Goal: Navigation & Orientation: Find specific page/section

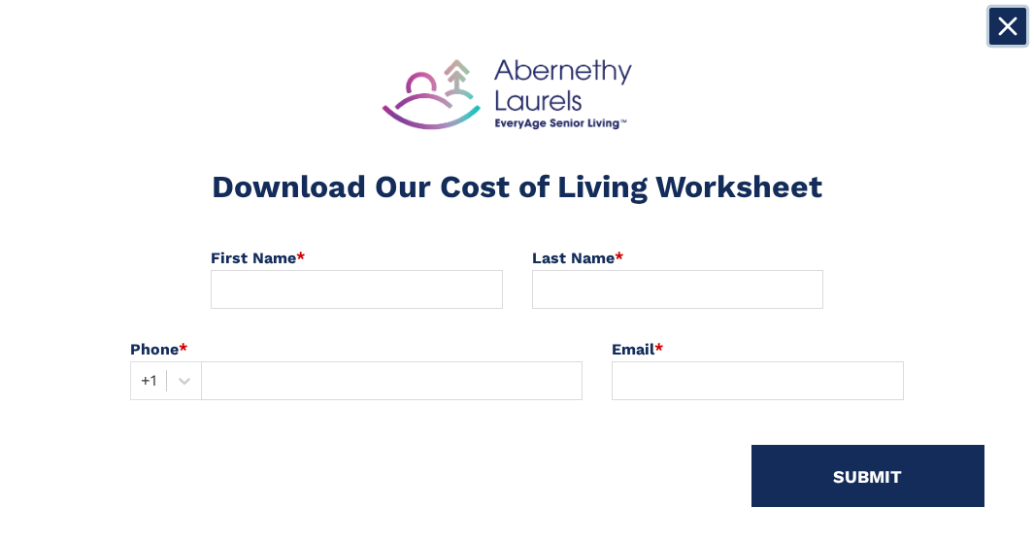
click at [1008, 25] on icon "Close" at bounding box center [1008, 26] width 16 height 16
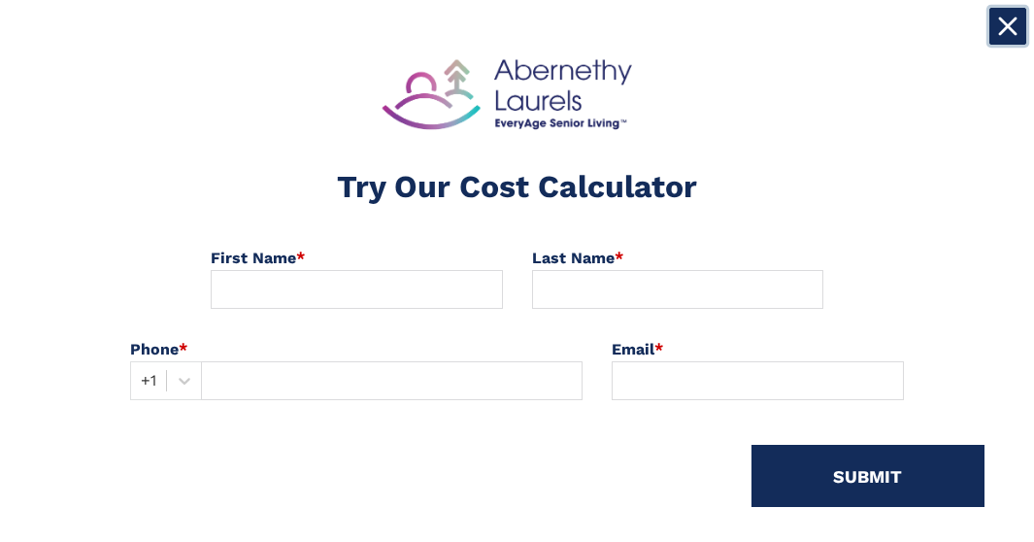
click at [991, 38] on button "Close" at bounding box center [1008, 26] width 37 height 37
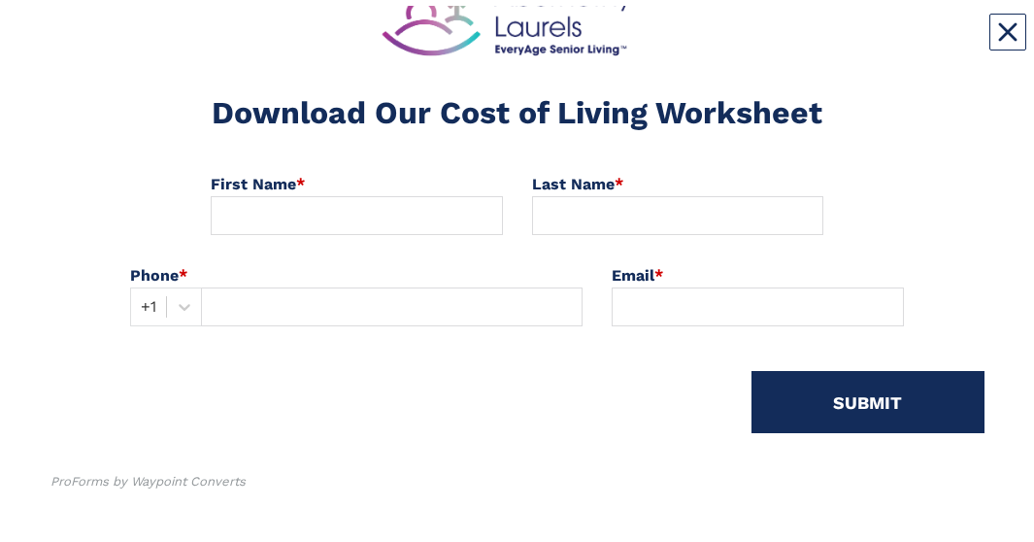
scroll to position [73, 0]
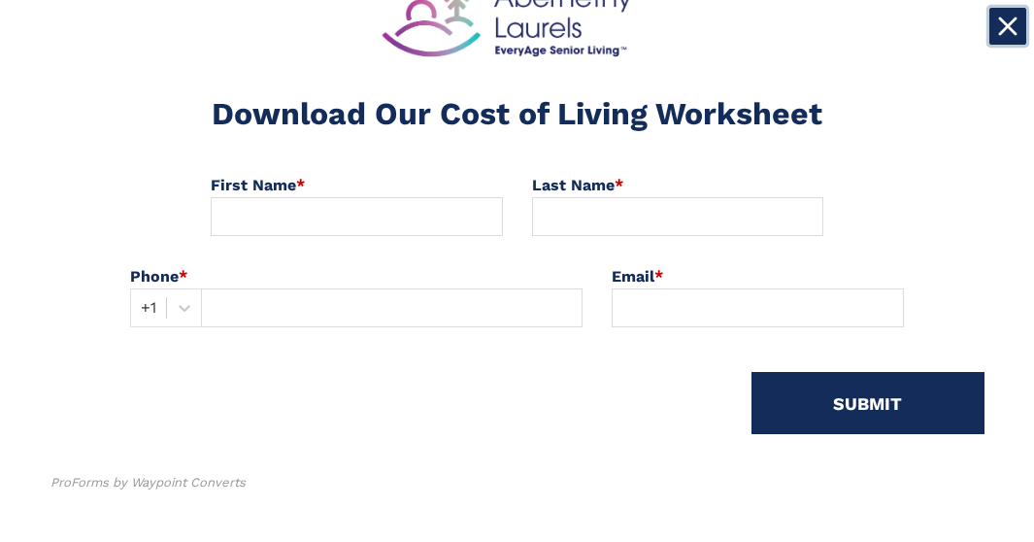
click at [1001, 29] on icon "Close" at bounding box center [1007, 26] width 19 height 19
